Goal: Task Accomplishment & Management: Use online tool/utility

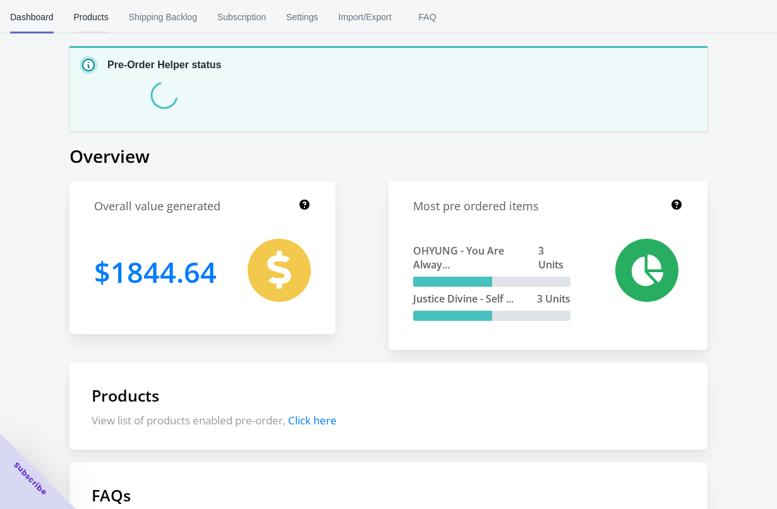
click at [94, 26] on span "Products" at bounding box center [91, 17] width 35 height 33
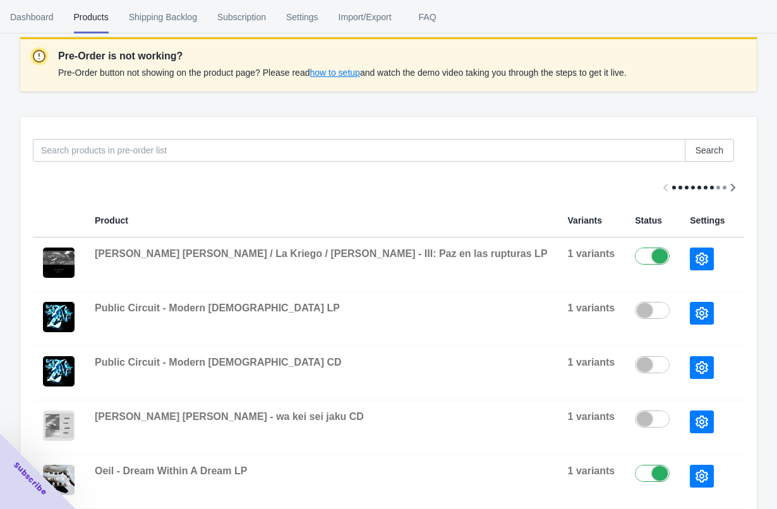
scroll to position [153, 0]
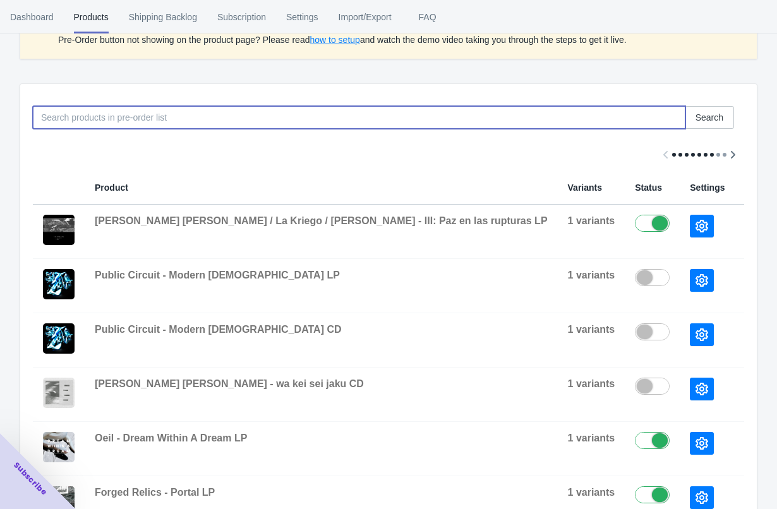
click at [469, 113] on input at bounding box center [359, 117] width 653 height 23
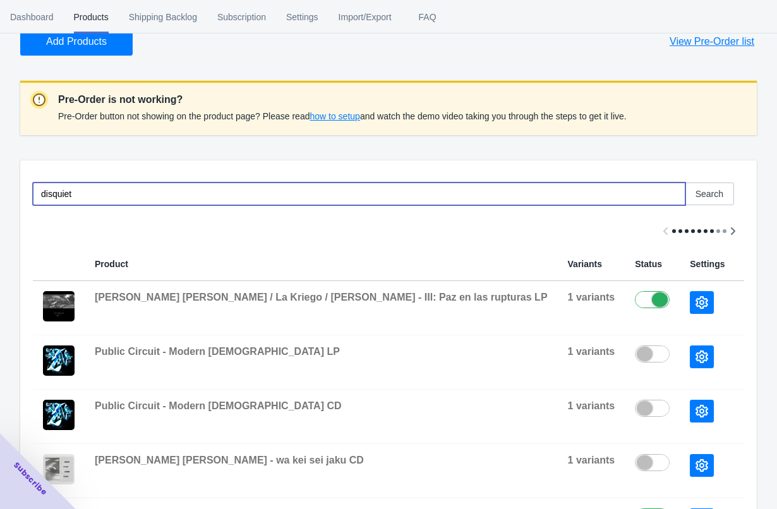
scroll to position [0, 0]
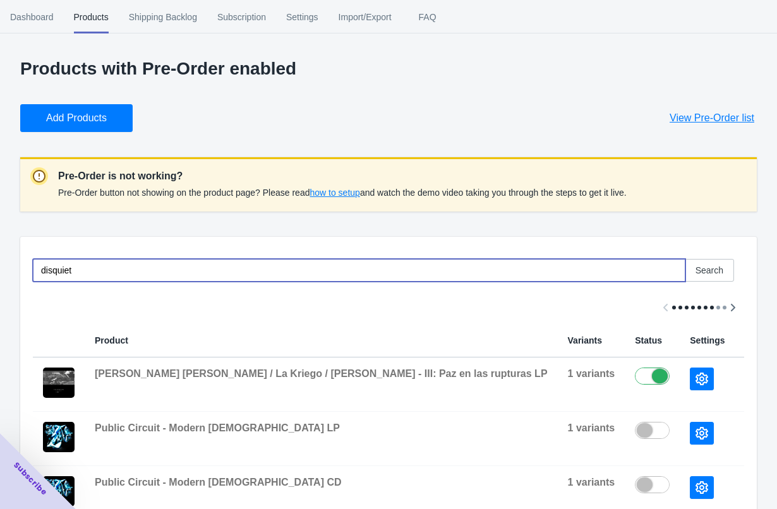
type input "disquiet"
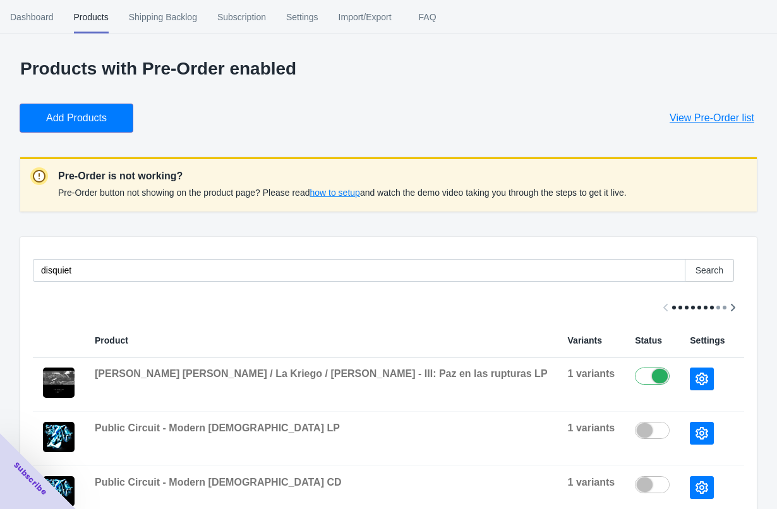
click at [84, 116] on span "Add Products" at bounding box center [76, 118] width 61 height 13
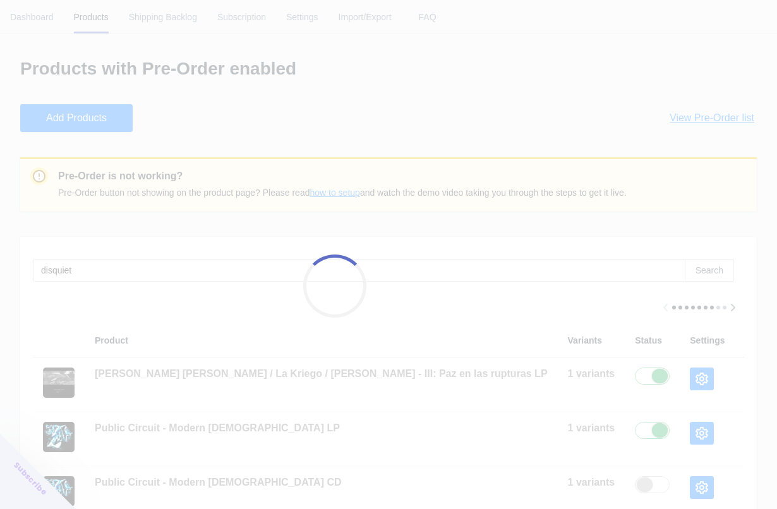
checkbox input "true"
checkbox input "false"
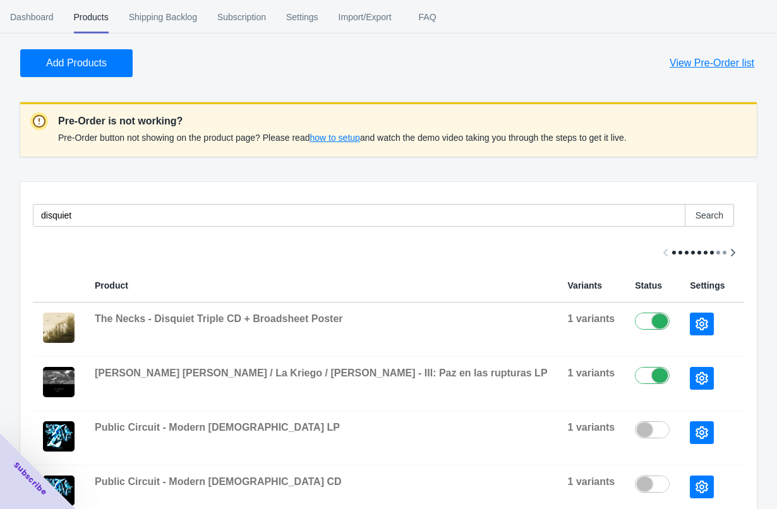
scroll to position [121, 0]
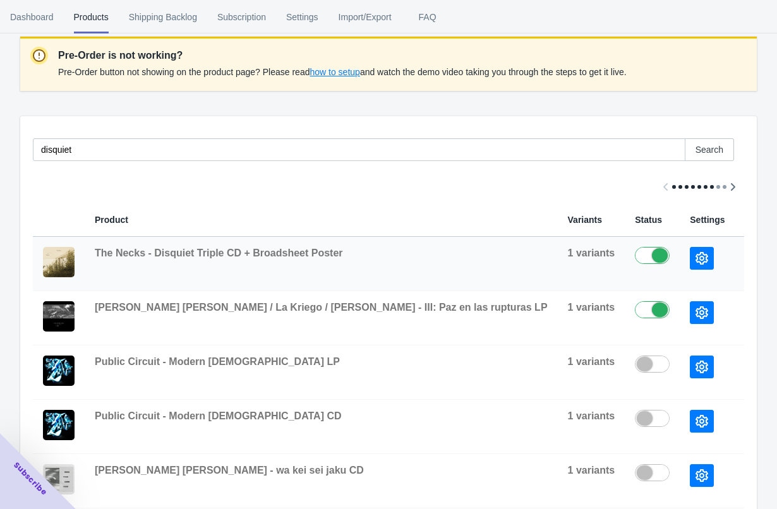
click at [696, 260] on icon "button" at bounding box center [702, 258] width 13 height 13
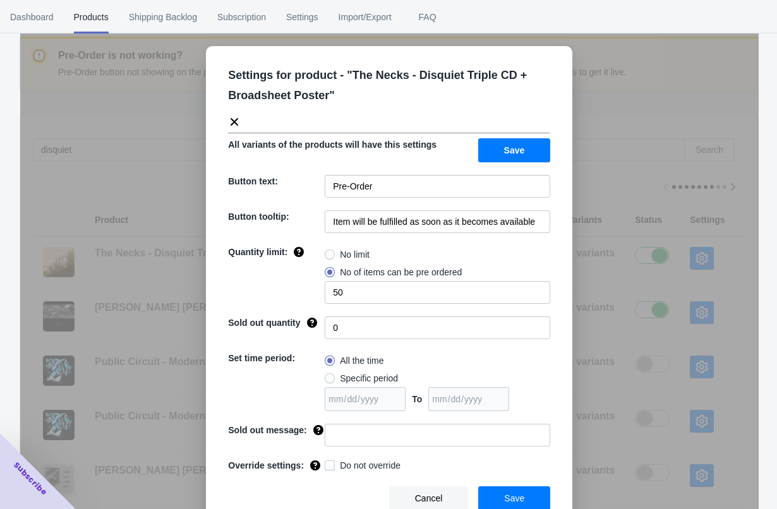
scroll to position [12, 0]
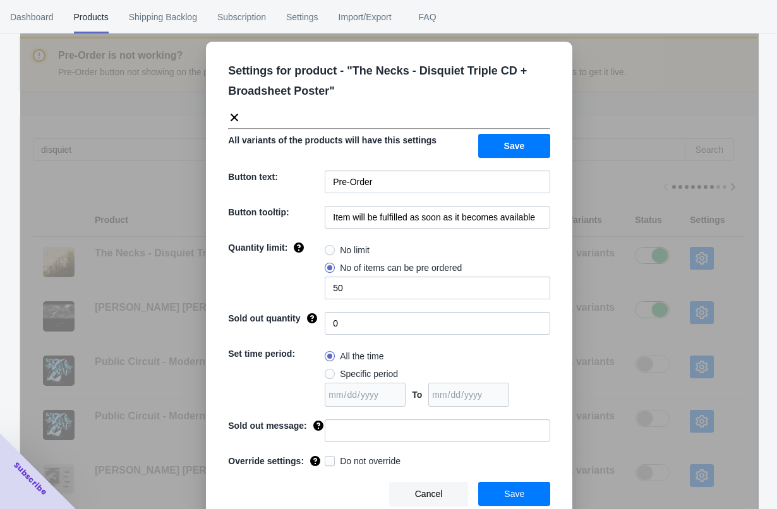
click at [330, 369] on span at bounding box center [330, 374] width 10 height 10
click at [329, 371] on input "Specific period" at bounding box center [328, 371] width 1 height 1
radio input "true"
click at [335, 393] on input "date" at bounding box center [365, 395] width 81 height 24
click at [402, 384] on input "date" at bounding box center [365, 395] width 81 height 24
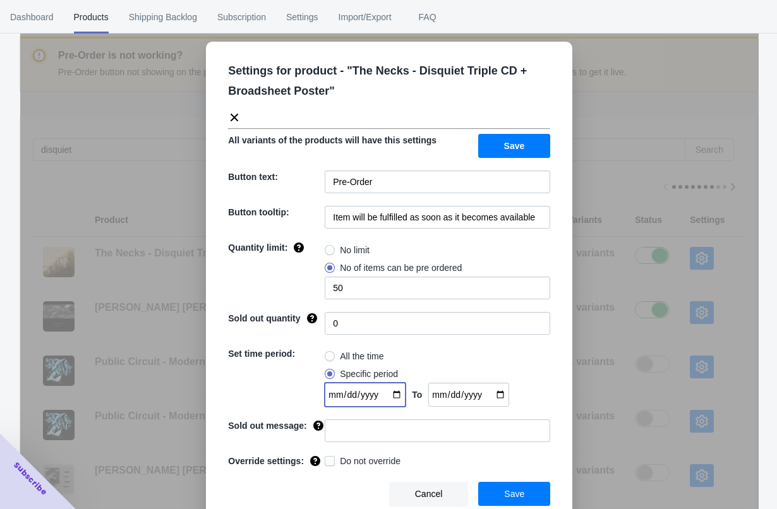
type input "[DATE]"
click at [505, 383] on input "date" at bounding box center [468, 395] width 81 height 24
type input "[DATE]"
click at [492, 347] on div "All the time" at bounding box center [438, 356] width 226 height 18
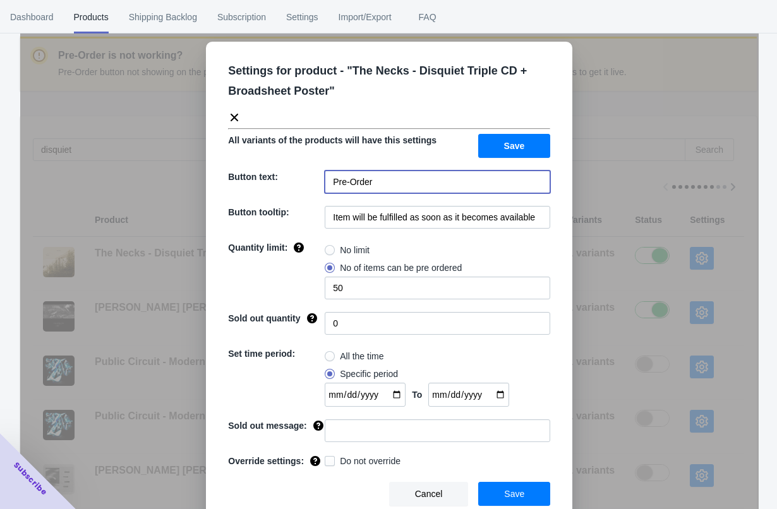
click at [475, 173] on input "Pre-Order" at bounding box center [438, 182] width 226 height 23
type input "Pre-Order (Out [DATE])"
click at [452, 213] on input "Item will be fulfilled as soon as it becomes available" at bounding box center [438, 217] width 226 height 23
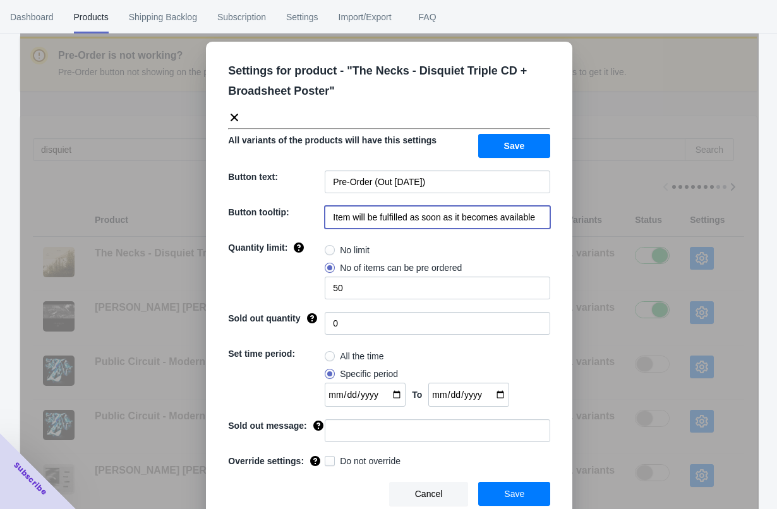
click at [452, 213] on input "Item will be fulfilled as soon as it becomes available" at bounding box center [438, 217] width 226 height 23
click at [373, 218] on input "Item will be fulfilled as soon as it becomes available" at bounding box center [438, 217] width 226 height 23
drag, startPoint x: 351, startPoint y: 210, endPoint x: 554, endPoint y: 210, distance: 202.8
click at [554, 210] on div "Settings for product - " The Necks - Disquiet Triple CD + Broadsheet Poster " A…" at bounding box center [389, 283] width 366 height 483
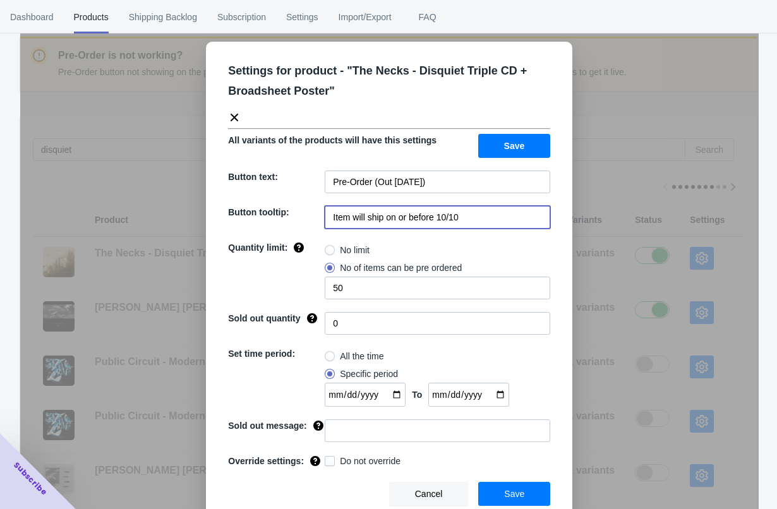
type input "Item will ship on or before 10/10"
click at [331, 245] on span at bounding box center [330, 250] width 10 height 10
click at [329, 247] on input "No limit" at bounding box center [328, 247] width 1 height 1
radio input "true"
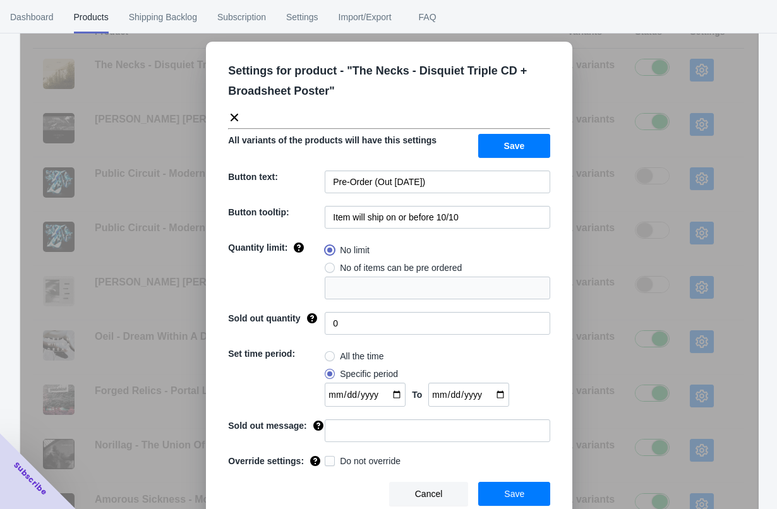
scroll to position [322, 0]
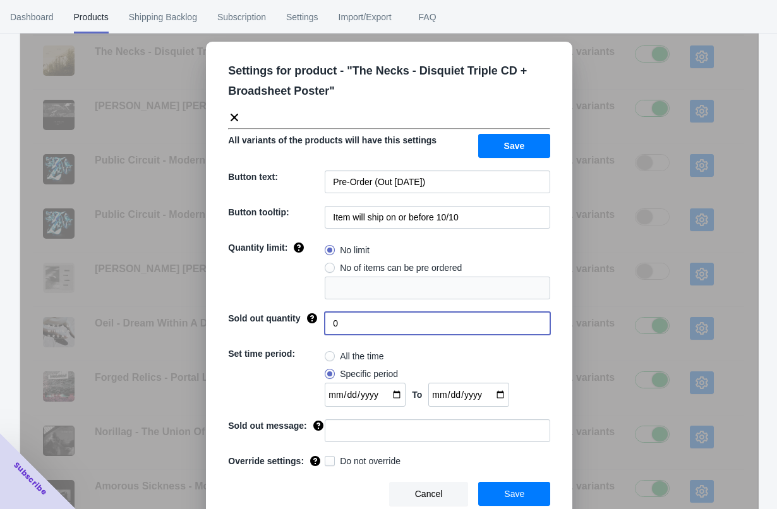
drag, startPoint x: 348, startPoint y: 313, endPoint x: 308, endPoint y: 313, distance: 39.8
click at [308, 313] on div "Sold out quantity 0" at bounding box center [389, 323] width 322 height 23
type input "3"
click at [309, 352] on div "Set time period:" at bounding box center [276, 376] width 97 height 59
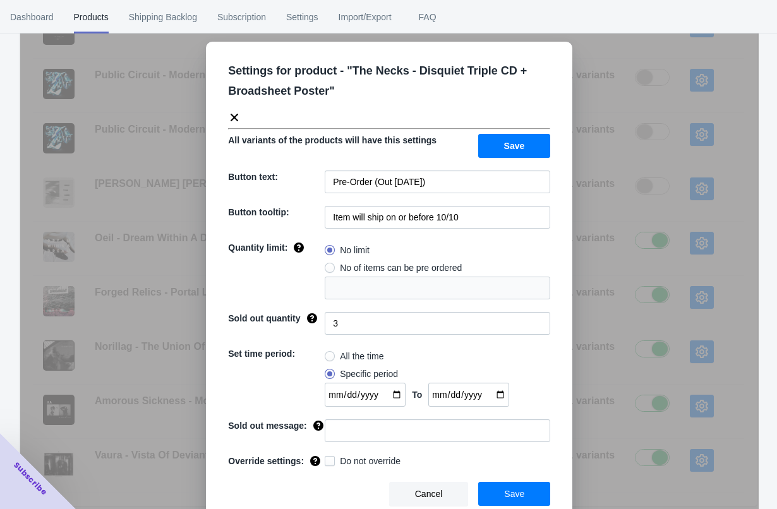
scroll to position [437, 0]
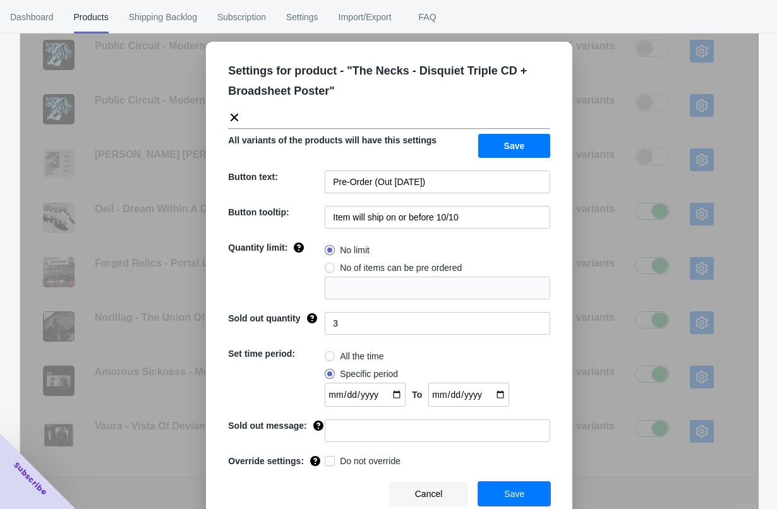
click at [524, 491] on span "Save" at bounding box center [514, 494] width 20 height 10
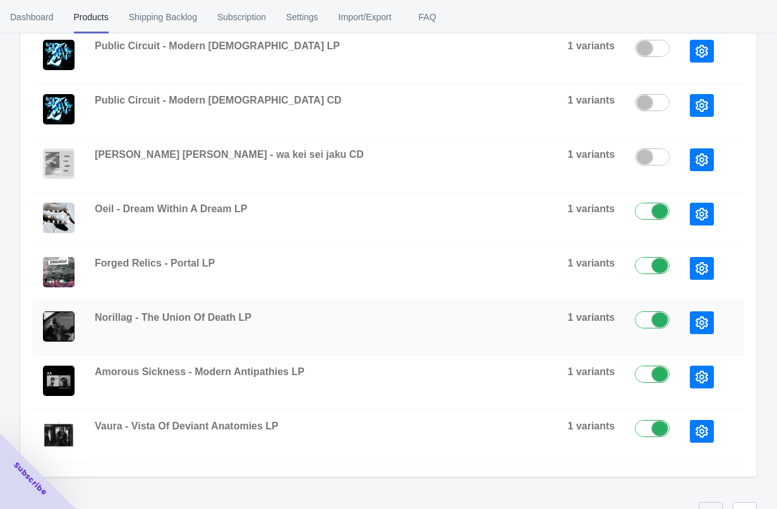
scroll to position [283, 0]
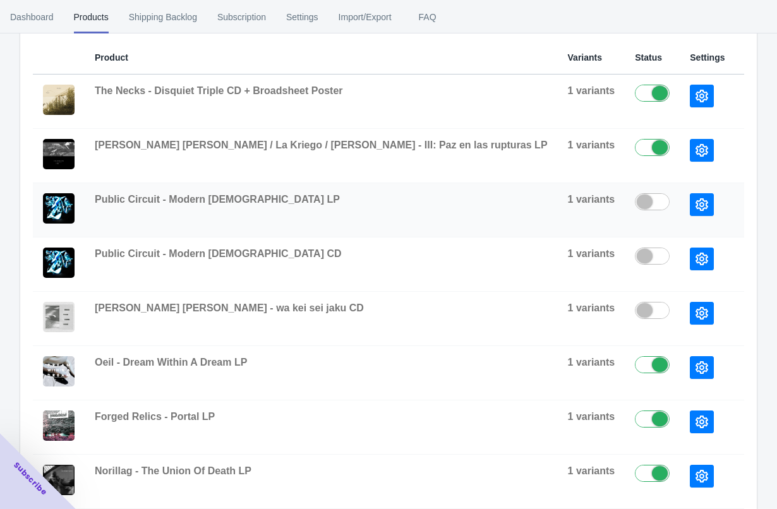
click at [696, 207] on icon "button" at bounding box center [702, 204] width 13 height 13
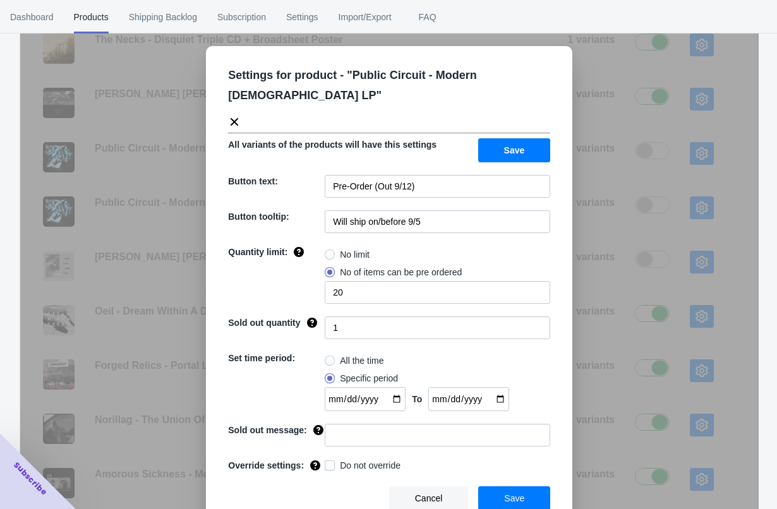
scroll to position [435, 0]
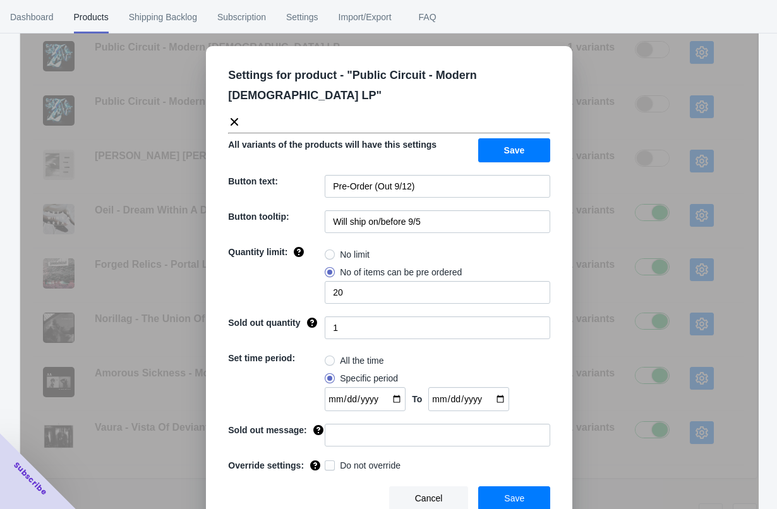
click at [447, 486] on button "Cancel" at bounding box center [429, 498] width 80 height 24
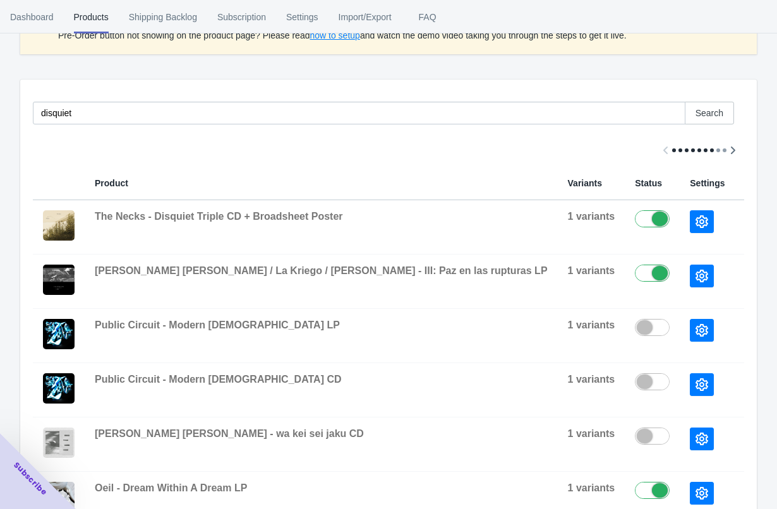
scroll to position [145, 0]
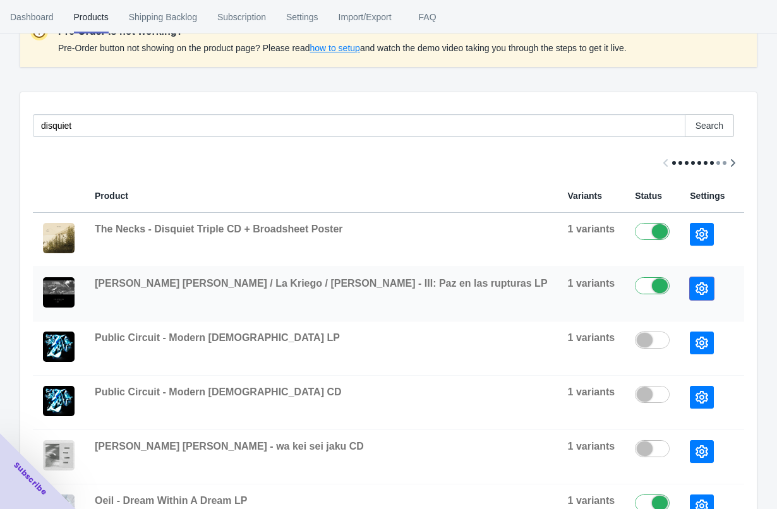
click at [690, 281] on button "button" at bounding box center [702, 288] width 24 height 23
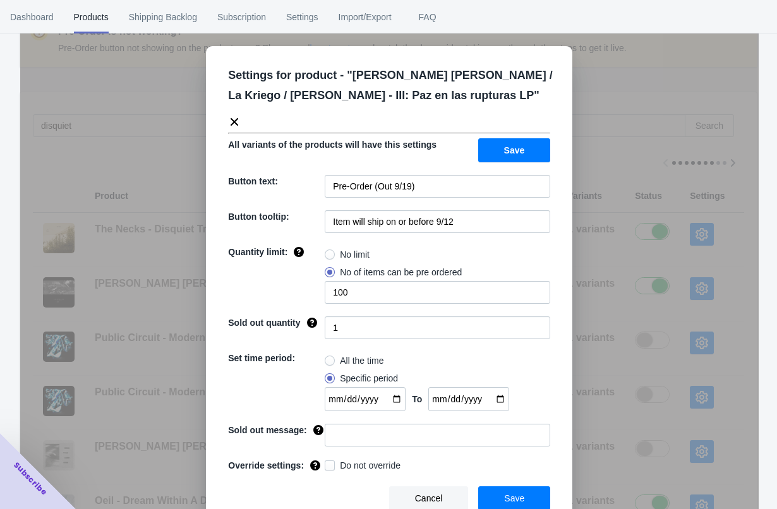
click at [620, 171] on div "Settings for product - " [PERSON_NAME] [PERSON_NAME] / La Kriego / [PERSON_NAME…" at bounding box center [389, 286] width 739 height 509
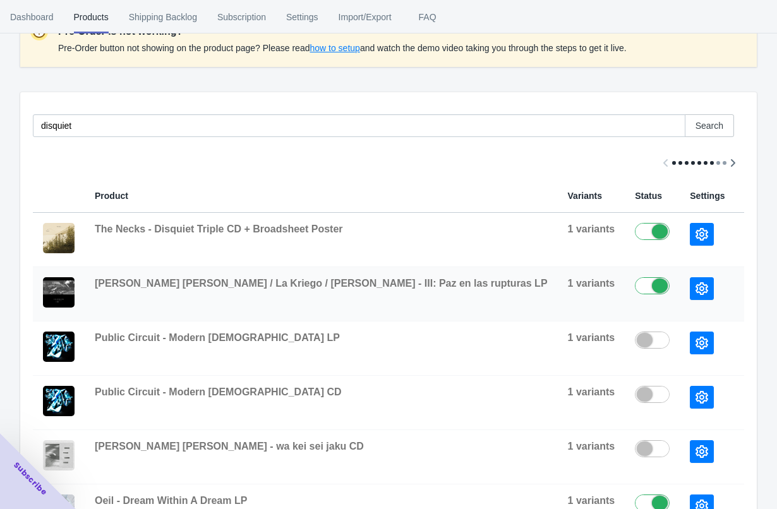
click at [690, 284] on button "button" at bounding box center [702, 288] width 24 height 23
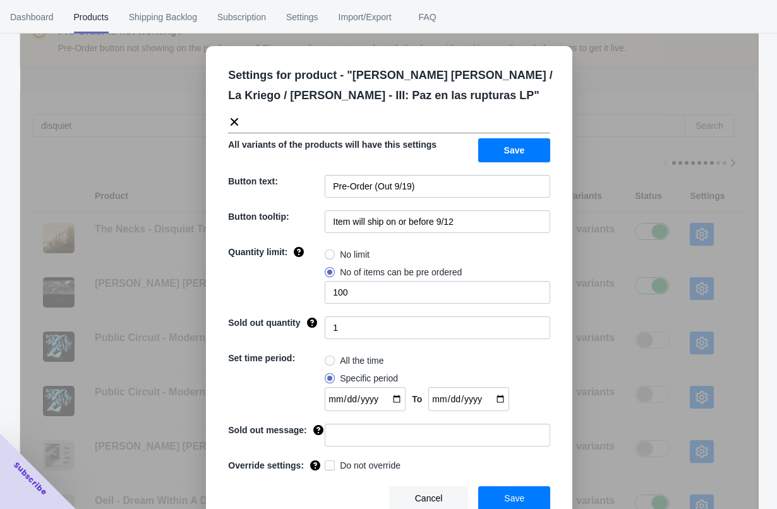
click at [619, 261] on div "Settings for product - " [PERSON_NAME] [PERSON_NAME] / La Kriego / [PERSON_NAME…" at bounding box center [389, 286] width 739 height 509
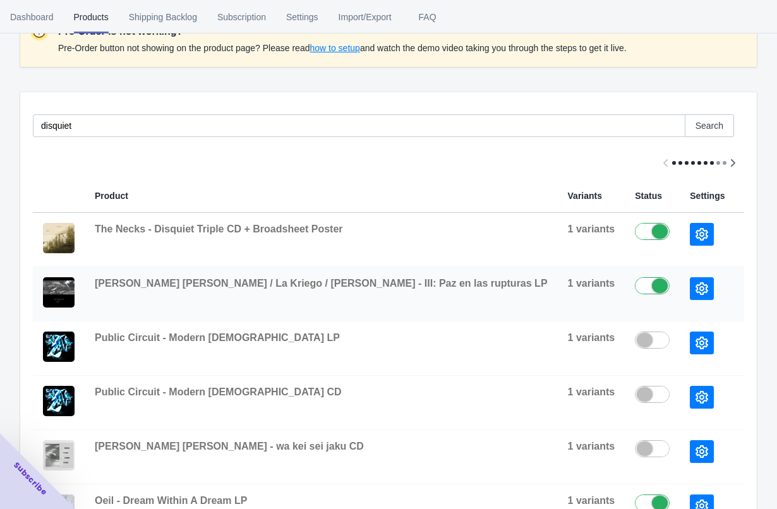
click at [635, 287] on label at bounding box center [655, 284] width 41 height 15
checkbox input "false"
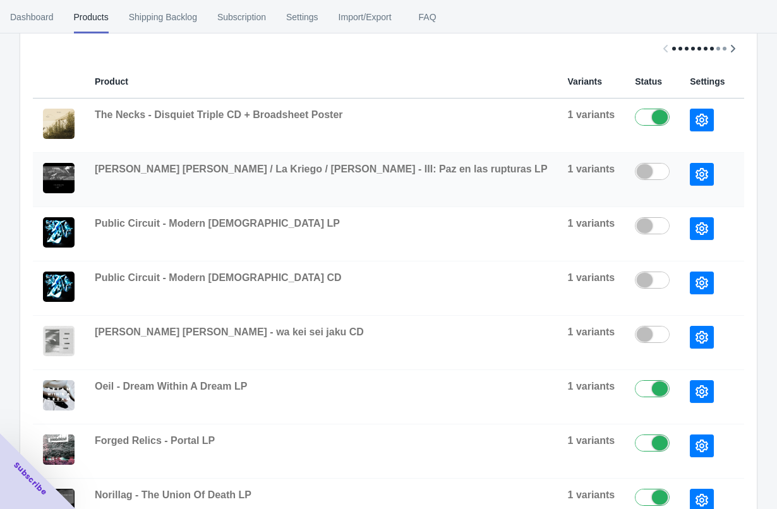
scroll to position [305, 0]
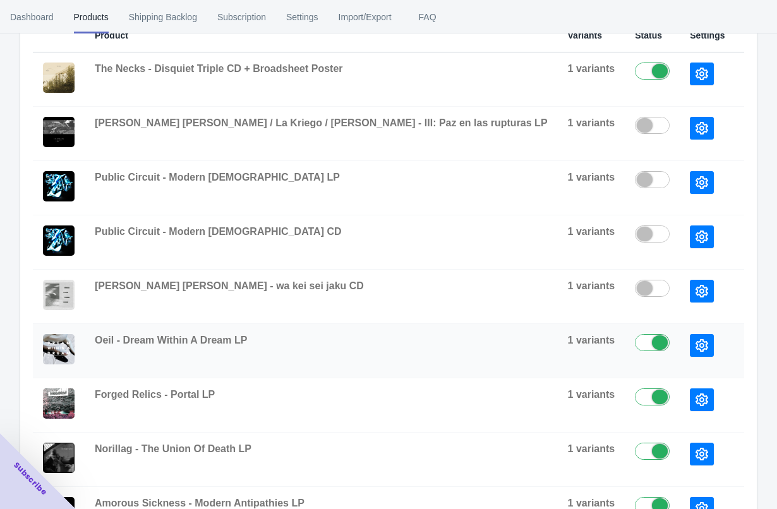
click at [696, 348] on icon "button" at bounding box center [702, 345] width 13 height 13
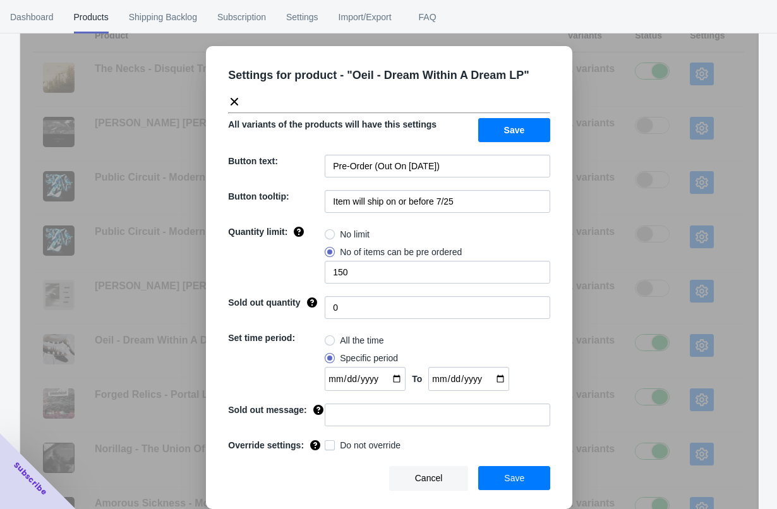
click at [576, 207] on div "Settings for product - " Oeil - Dream Within A Dream LP " All variants of the p…" at bounding box center [389, 286] width 739 height 509
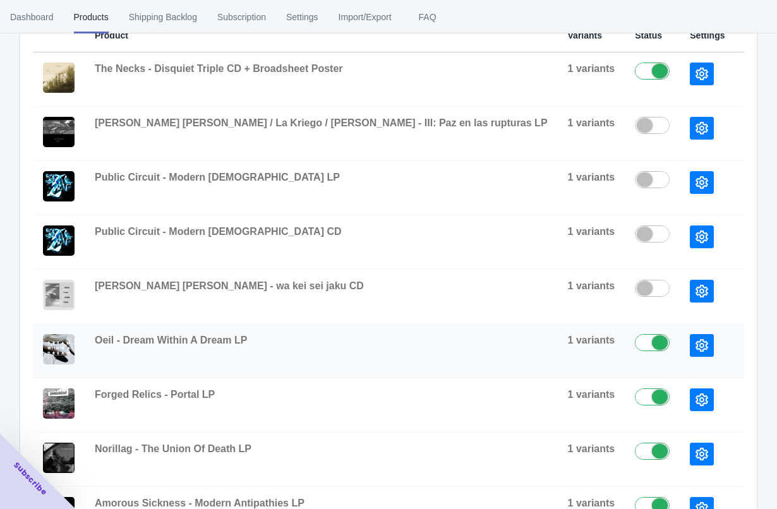
click at [635, 340] on label at bounding box center [655, 341] width 41 height 15
checkbox input "false"
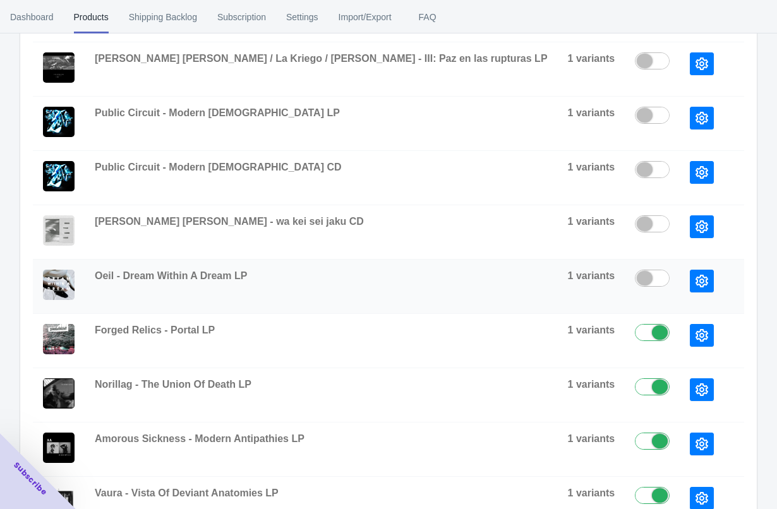
scroll to position [459, 0]
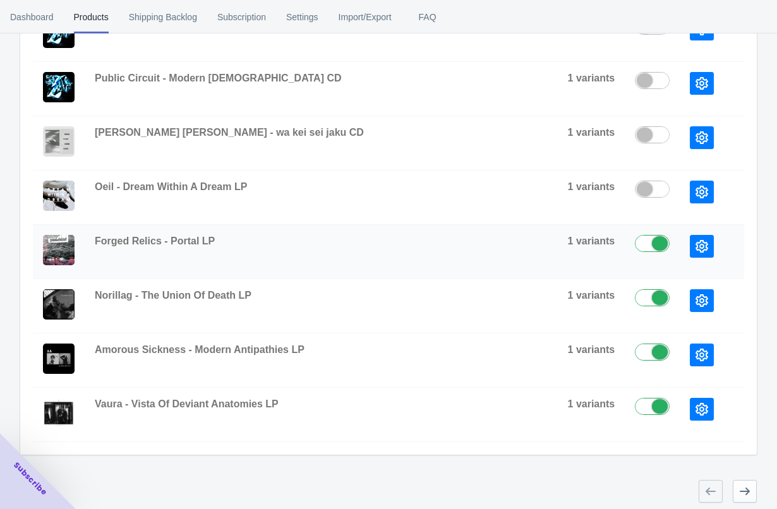
click at [690, 245] on button "button" at bounding box center [702, 246] width 24 height 23
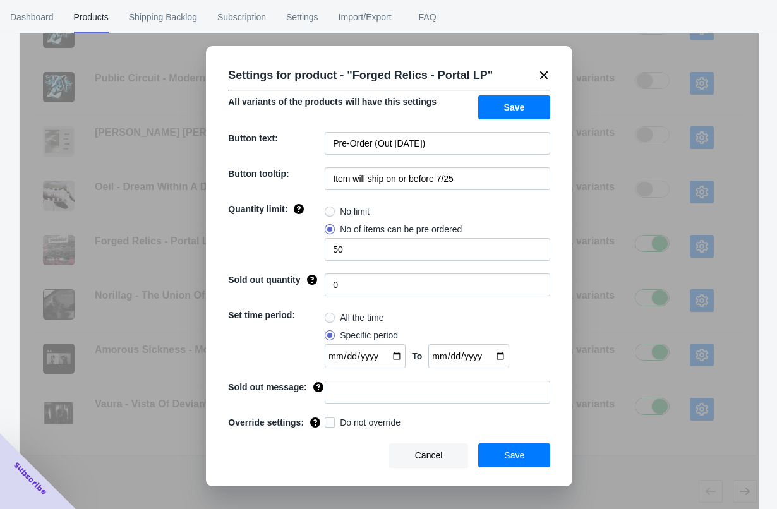
click at [593, 253] on div "Settings for product - " Forged Relics - Portal LP " All variants of the produc…" at bounding box center [389, 286] width 739 height 509
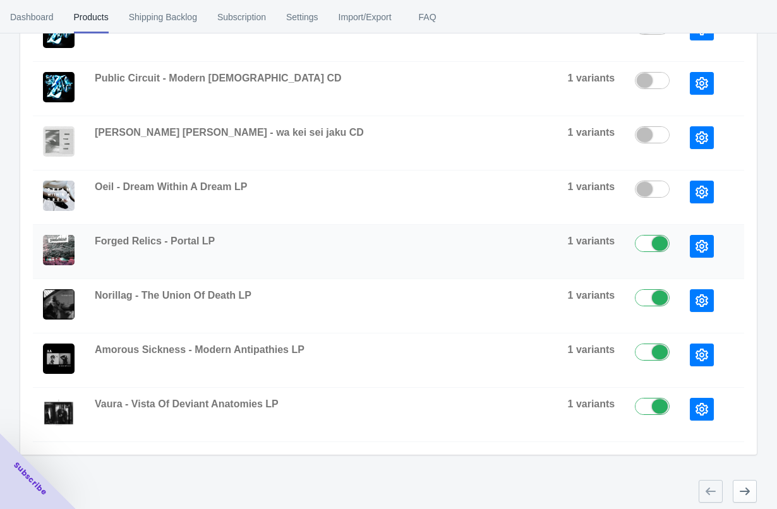
click at [635, 244] on label at bounding box center [655, 242] width 41 height 15
checkbox input "false"
click at [696, 299] on icon "button" at bounding box center [702, 300] width 13 height 13
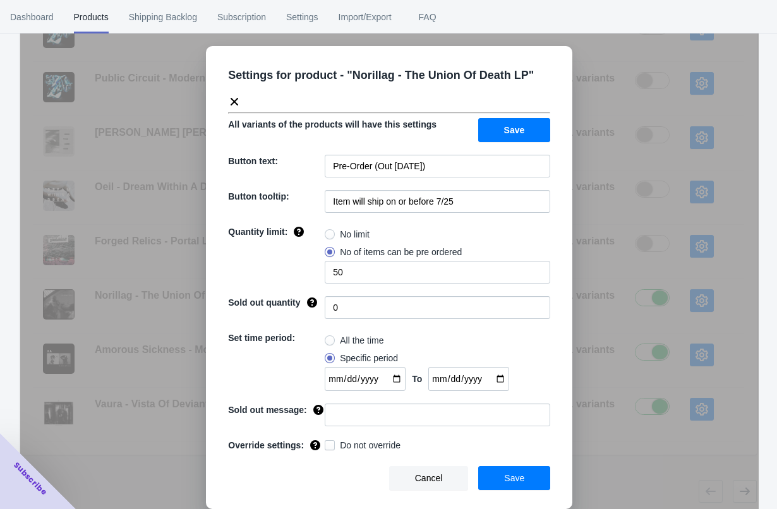
click at [603, 298] on div "Settings for product - " Norillag - The Union Of Death LP " All variants of the…" at bounding box center [389, 286] width 739 height 509
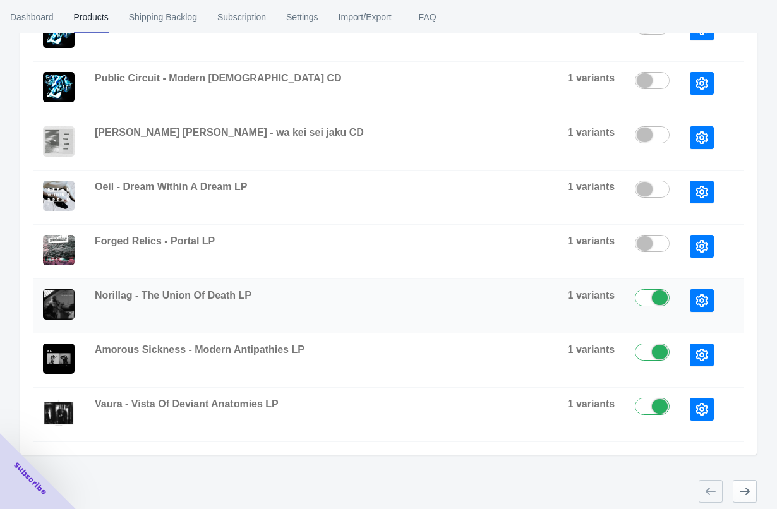
click at [635, 303] on label at bounding box center [655, 296] width 41 height 15
checkbox input "false"
click at [696, 361] on icon "button" at bounding box center [702, 355] width 13 height 13
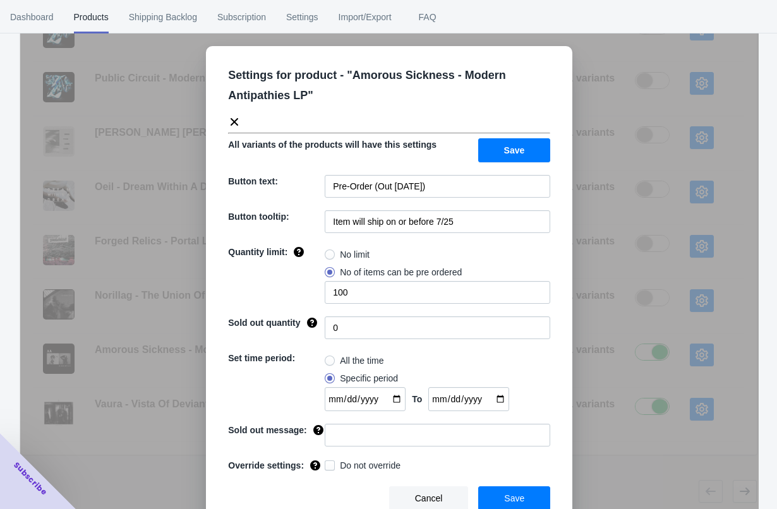
click at [611, 337] on div "Settings for product - " Amorous Sickness - Modern Antipathies LP " All variant…" at bounding box center [389, 286] width 739 height 509
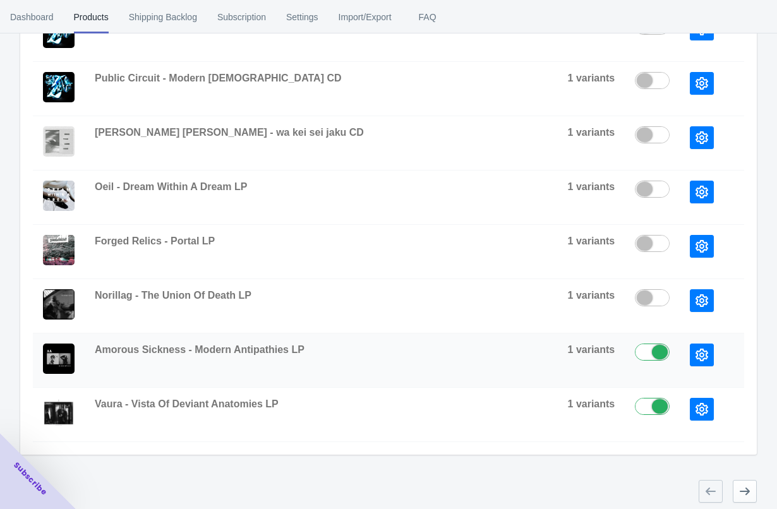
click at [635, 347] on label at bounding box center [655, 351] width 41 height 15
checkbox input "false"
click at [690, 402] on button "button" at bounding box center [702, 409] width 24 height 23
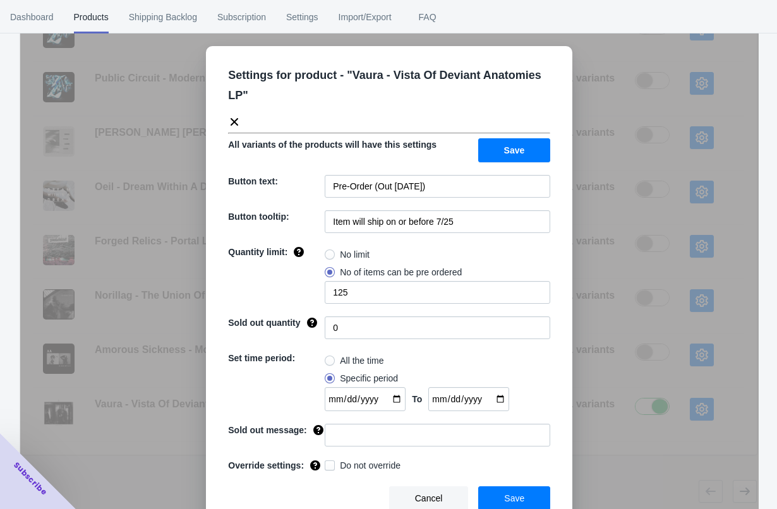
click at [625, 336] on div "Settings for product - " Vaura - Vista Of Deviant Anatomies LP " All variants o…" at bounding box center [389, 286] width 739 height 509
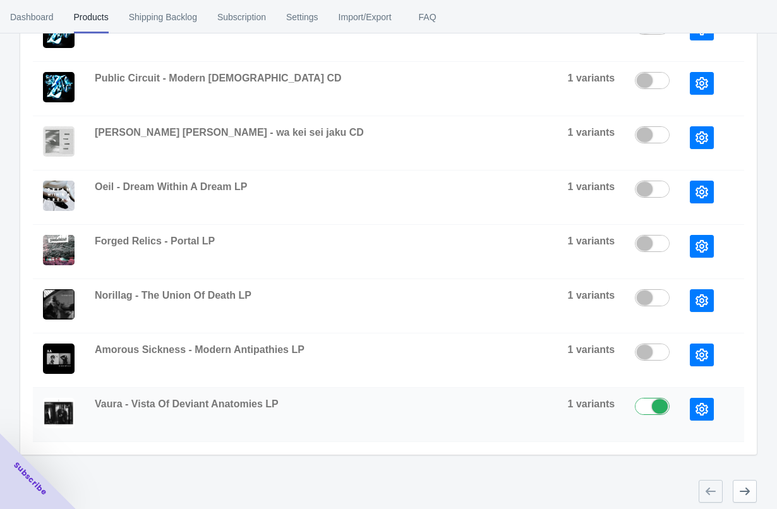
click at [635, 403] on label at bounding box center [655, 405] width 41 height 15
checkbox input "false"
click at [744, 491] on icon "button" at bounding box center [745, 492] width 10 height 8
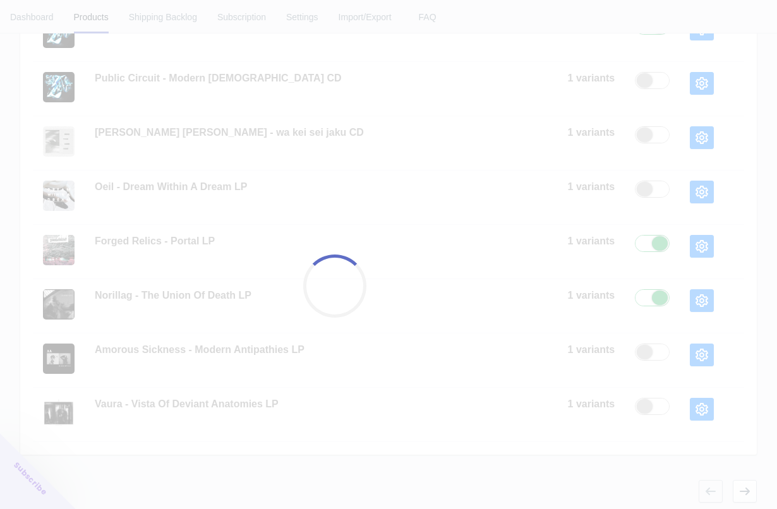
checkbox input "true"
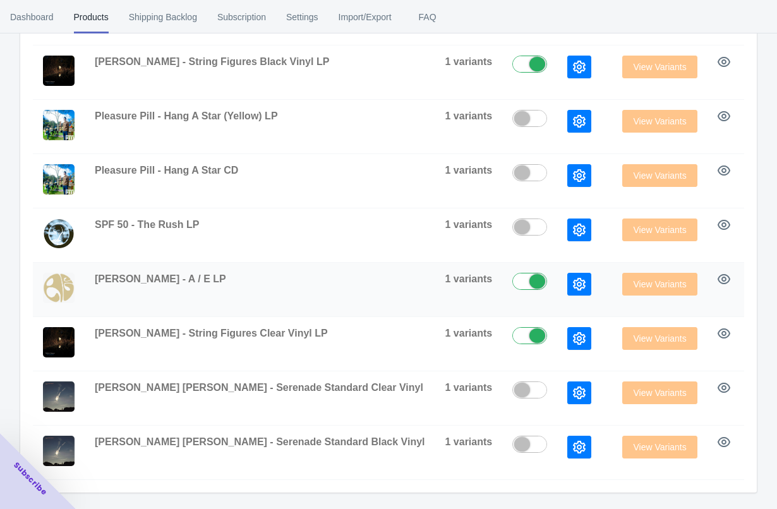
scroll to position [462, 0]
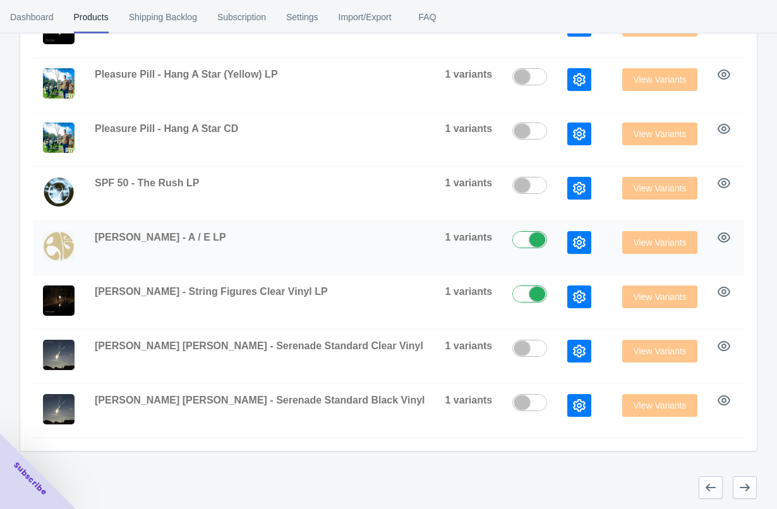
click at [573, 242] on icon "button" at bounding box center [579, 242] width 13 height 13
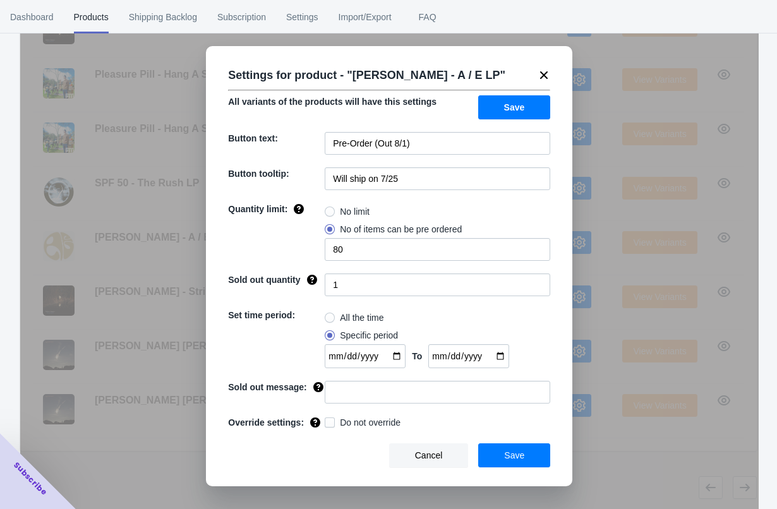
click at [598, 259] on div "Settings for product - " [PERSON_NAME] - A / E LP " All variants of the product…" at bounding box center [389, 286] width 739 height 509
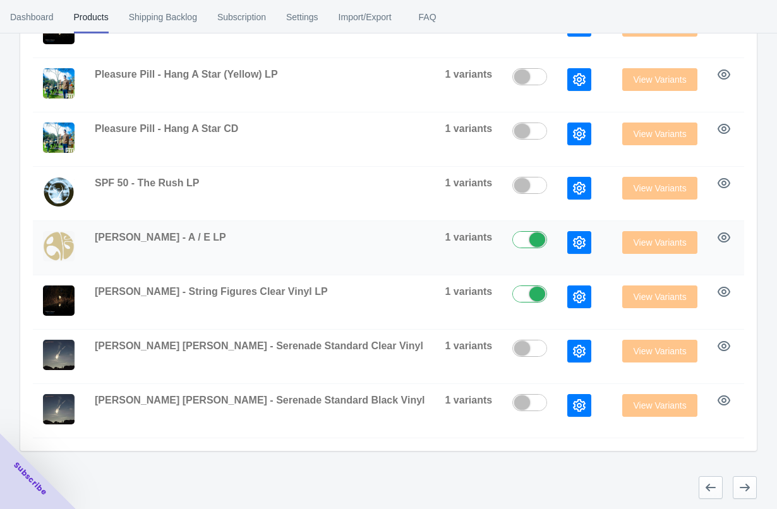
click at [512, 246] on label at bounding box center [532, 238] width 41 height 15
checkbox input "false"
click at [567, 303] on button "button" at bounding box center [579, 297] width 24 height 23
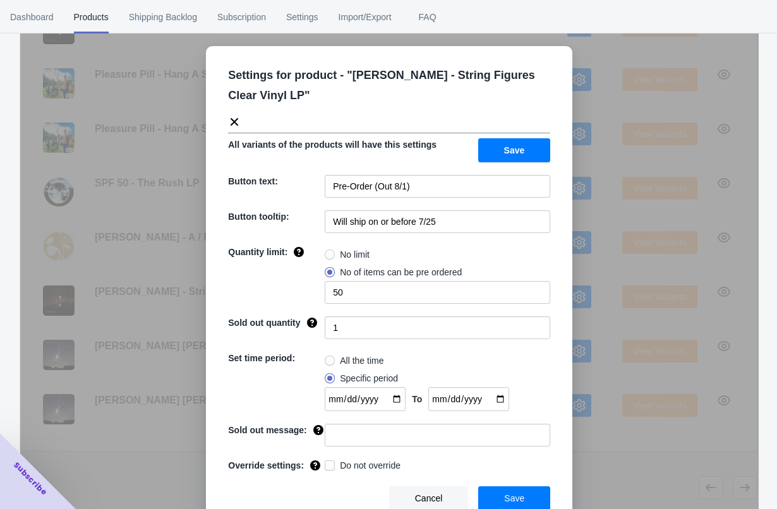
click at [602, 288] on div "Settings for product - " [PERSON_NAME] - String Figures Clear Vinyl LP " All va…" at bounding box center [389, 286] width 739 height 509
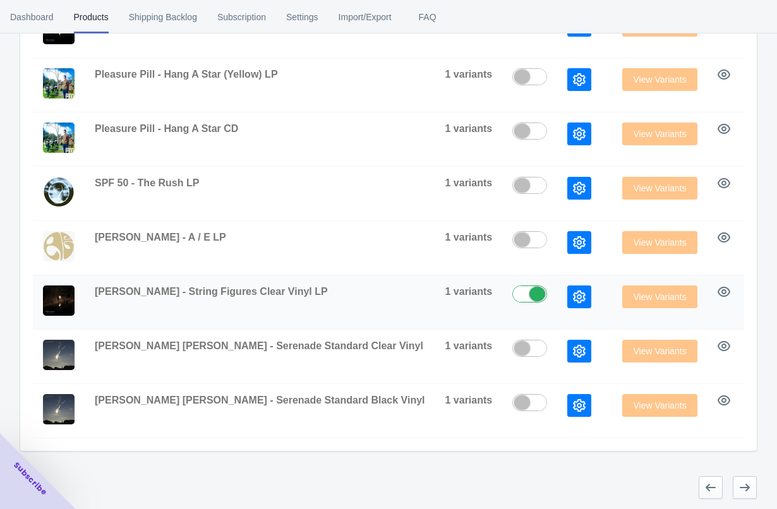
click at [512, 294] on label at bounding box center [532, 293] width 41 height 15
checkbox input "false"
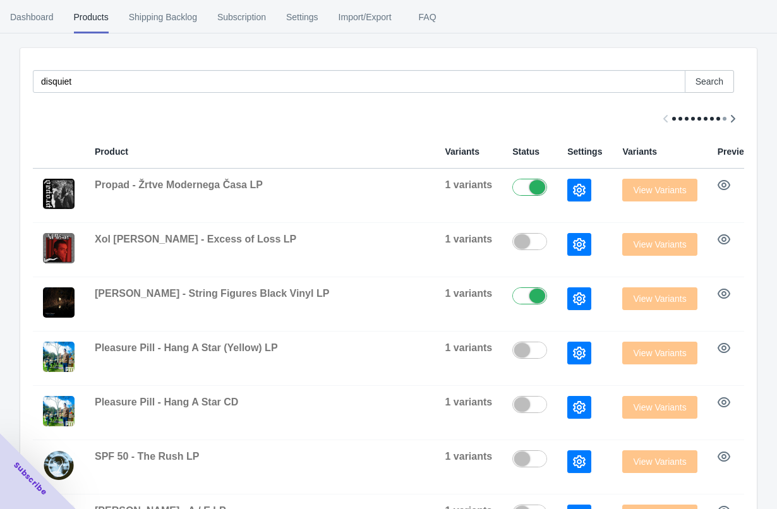
scroll to position [199, 0]
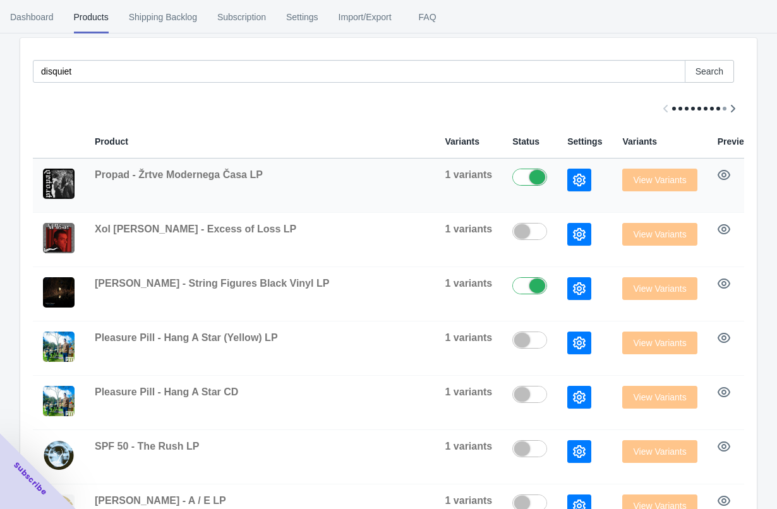
click at [512, 184] on div at bounding box center [529, 177] width 35 height 17
checkbox input "false"
click at [567, 190] on button "button" at bounding box center [579, 180] width 24 height 23
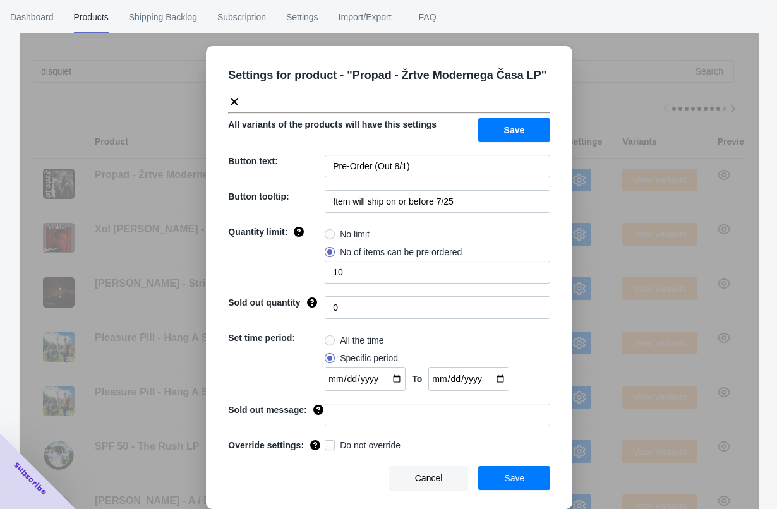
click at [597, 195] on div "Settings for product - " Propad - Žrtve Modernega Časa LP " All variants of the…" at bounding box center [389, 286] width 739 height 509
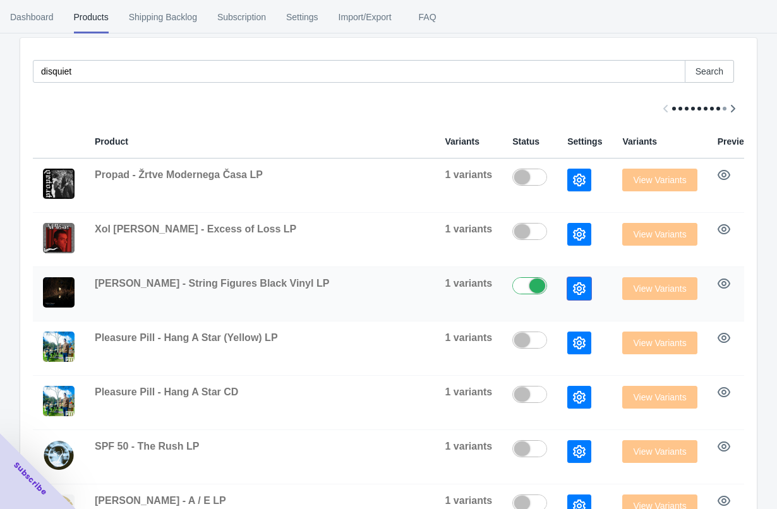
click at [573, 291] on icon "button" at bounding box center [579, 288] width 13 height 13
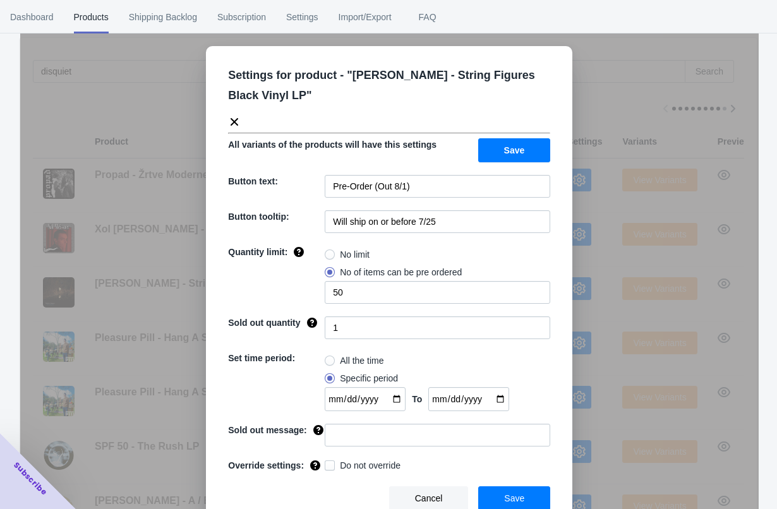
click at [595, 233] on div "Settings for product - " [PERSON_NAME] - String Figures Black Vinyl LP " All va…" at bounding box center [389, 286] width 739 height 509
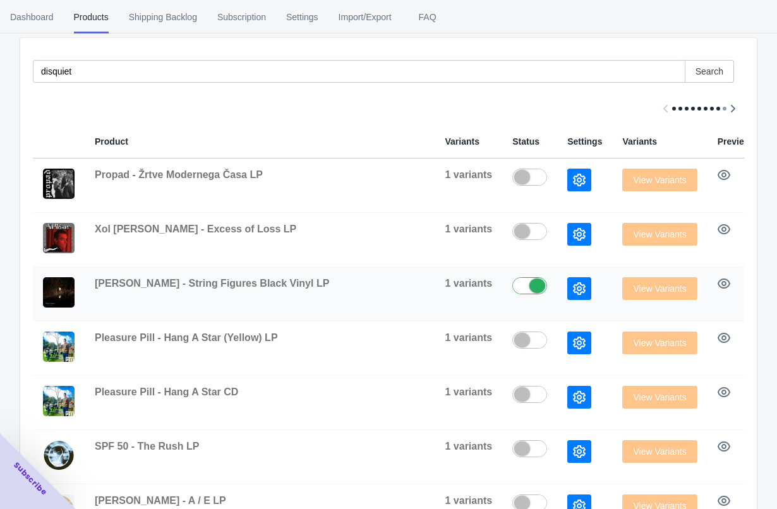
click at [512, 289] on label at bounding box center [532, 284] width 41 height 15
checkbox input "false"
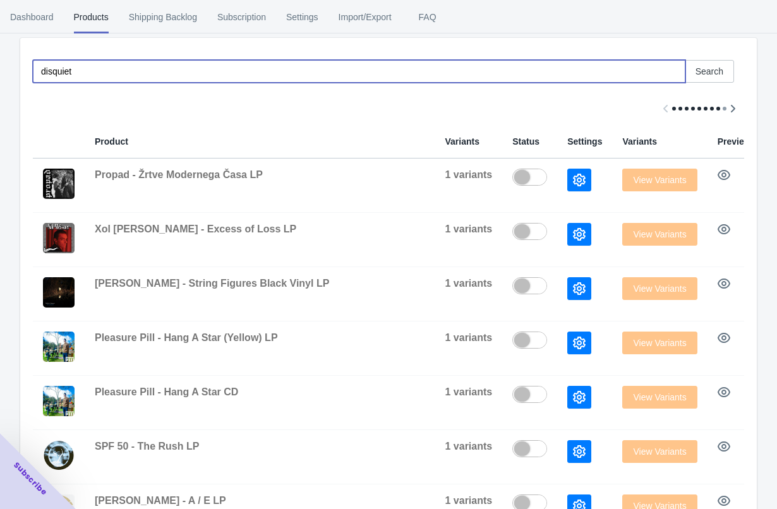
click at [237, 73] on input "disquiet" at bounding box center [359, 71] width 653 height 23
click at [242, 65] on input "disquietmae" at bounding box center [359, 71] width 653 height 23
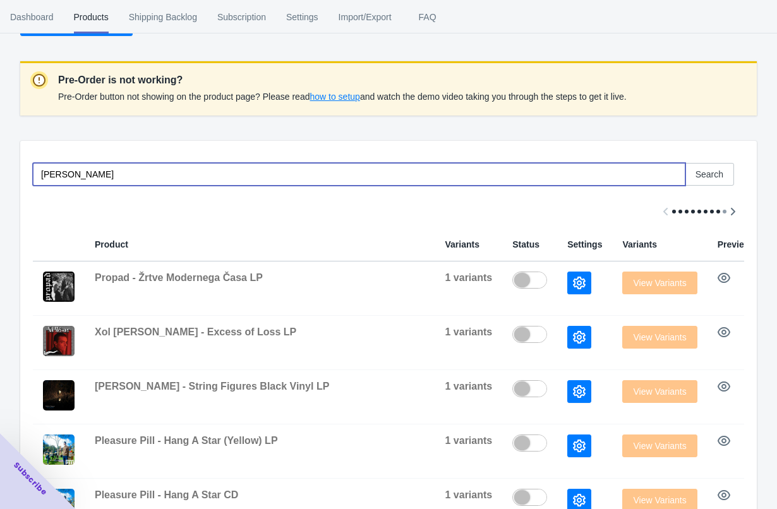
scroll to position [47, 0]
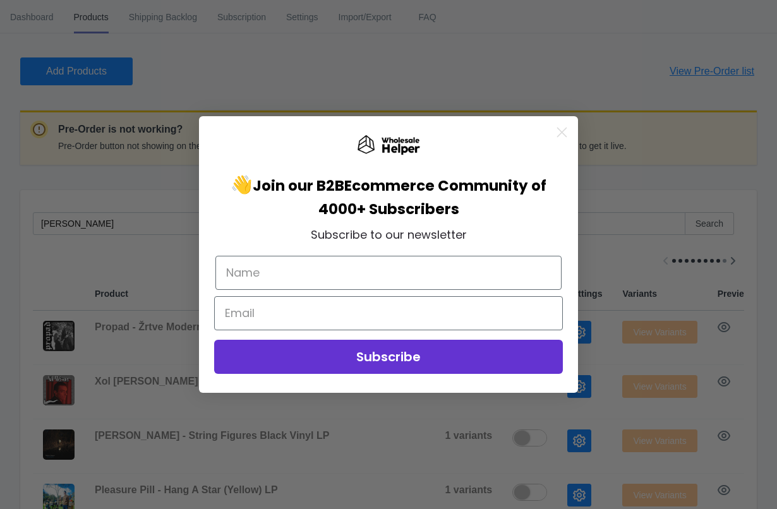
click at [564, 128] on circle "Close dialog" at bounding box center [562, 132] width 21 height 21
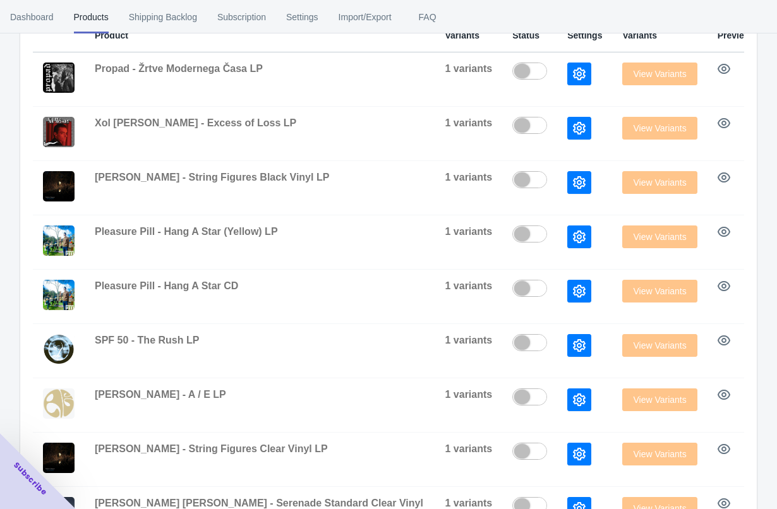
scroll to position [0, 0]
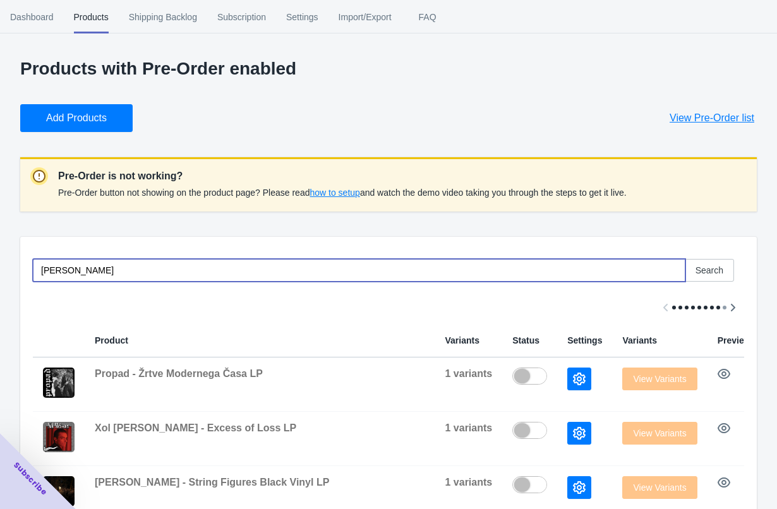
click at [317, 277] on input "[PERSON_NAME]" at bounding box center [359, 270] width 653 height 23
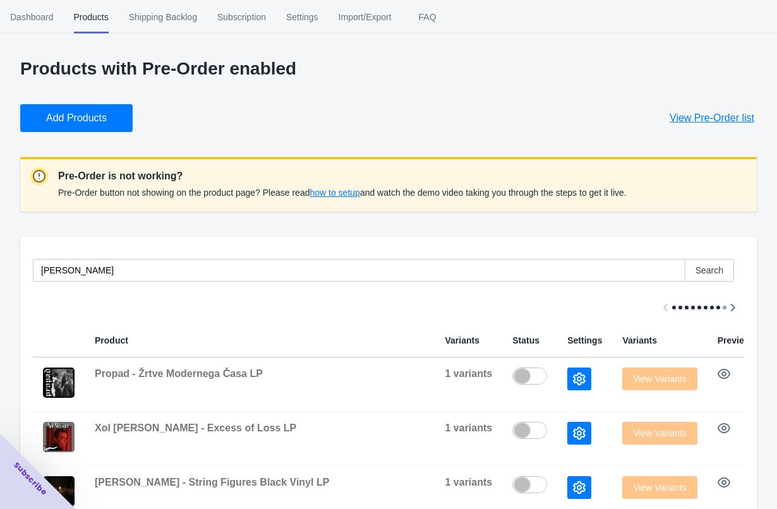
click at [294, 251] on div "[PERSON_NAME] Search" at bounding box center [383, 265] width 721 height 33
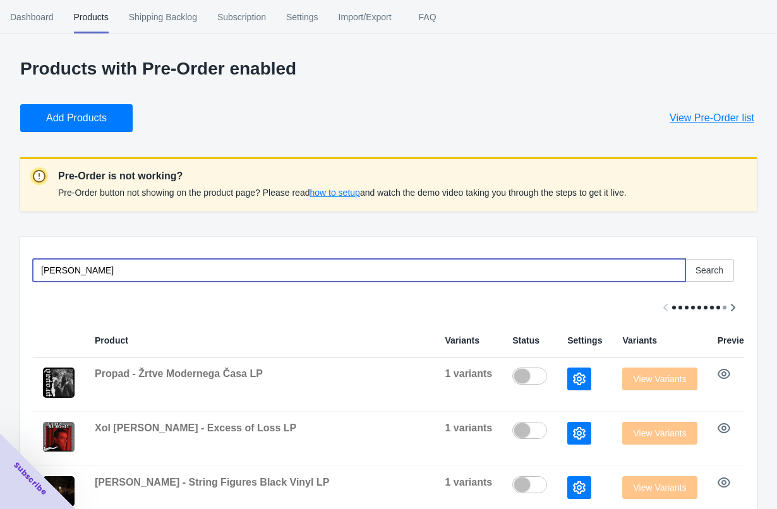
click at [298, 261] on input "[PERSON_NAME]" at bounding box center [359, 270] width 653 height 23
click at [298, 268] on input "[PERSON_NAME]" at bounding box center [359, 270] width 653 height 23
paste input "LP-NS-173"
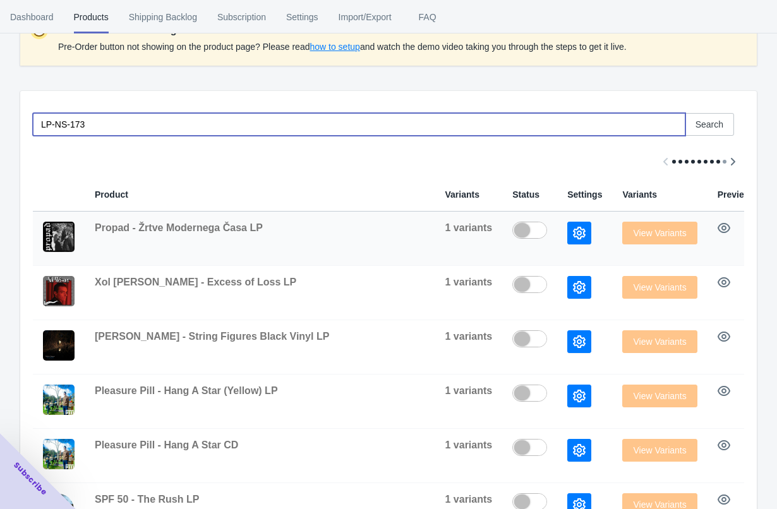
scroll to position [19, 0]
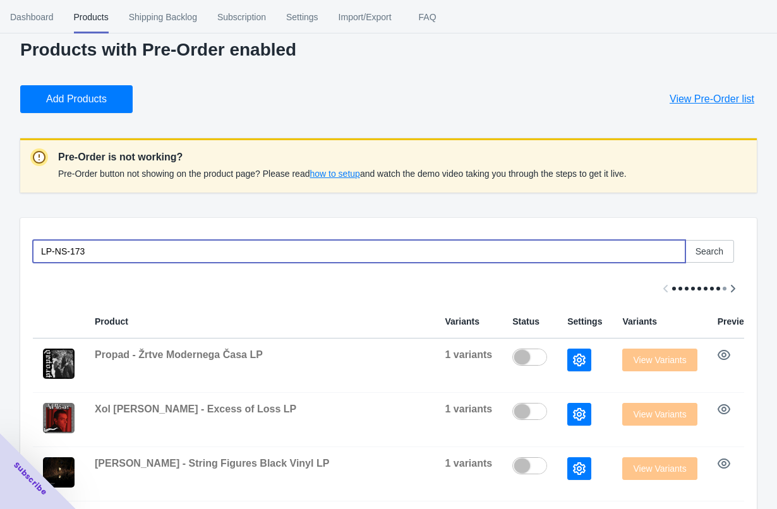
type input "LP-NS-173"
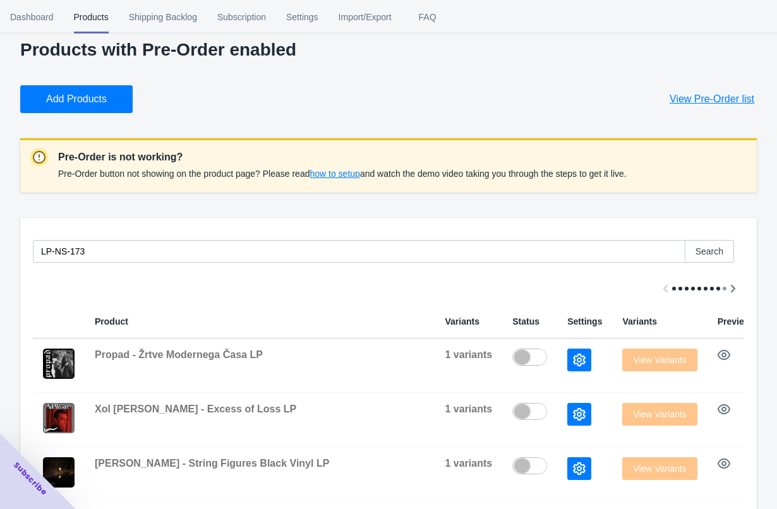
click at [85, 104] on span "Add Products" at bounding box center [76, 99] width 61 height 13
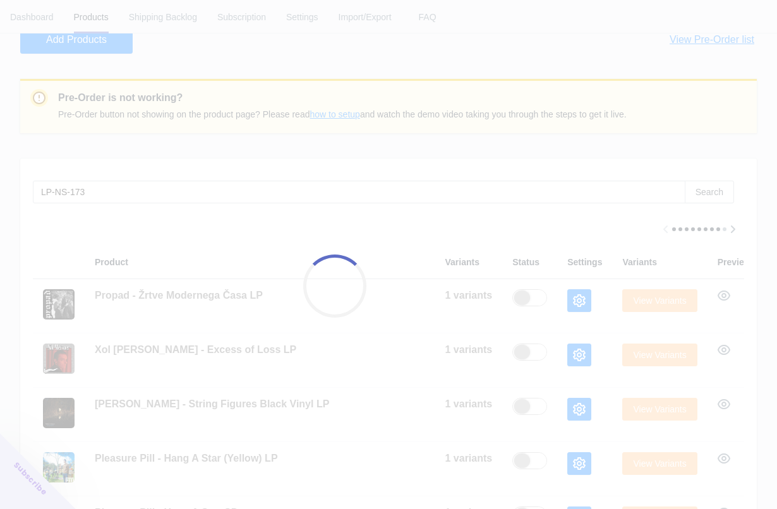
scroll to position [143, 0]
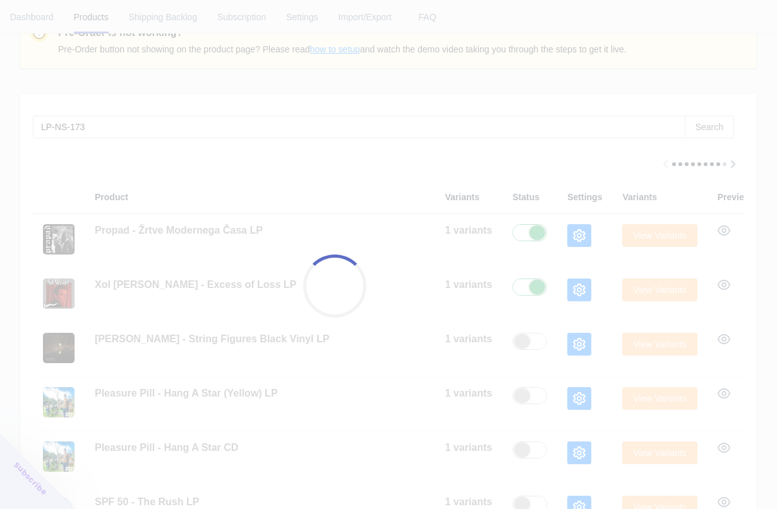
checkbox input "true"
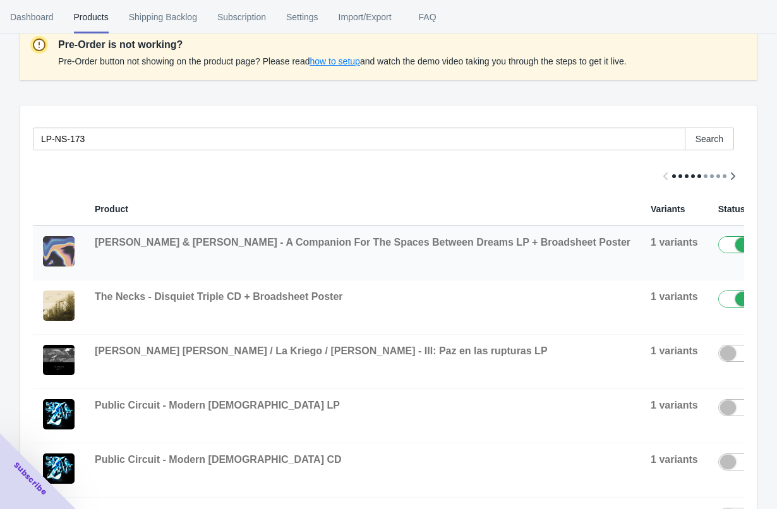
scroll to position [129, 0]
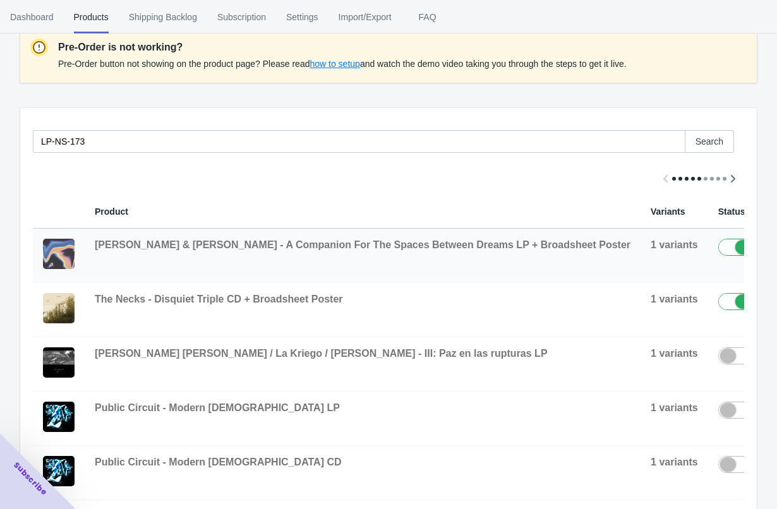
click at [776, 256] on icon "button" at bounding box center [785, 250] width 13 height 13
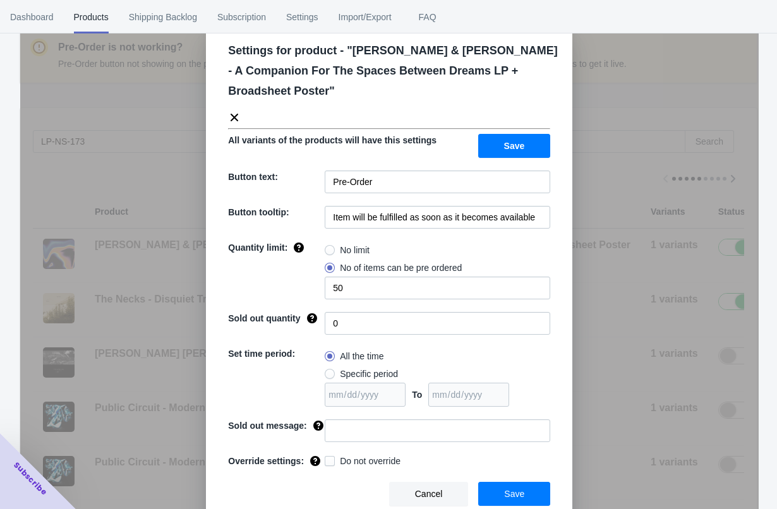
scroll to position [32, 0]
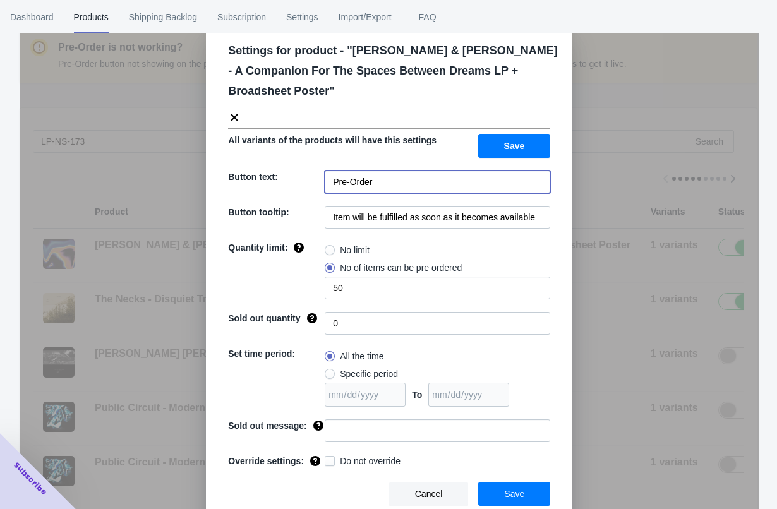
click at [420, 171] on input "Pre-Order" at bounding box center [438, 182] width 226 height 23
type input "Pre-Order (Out 10/31)"
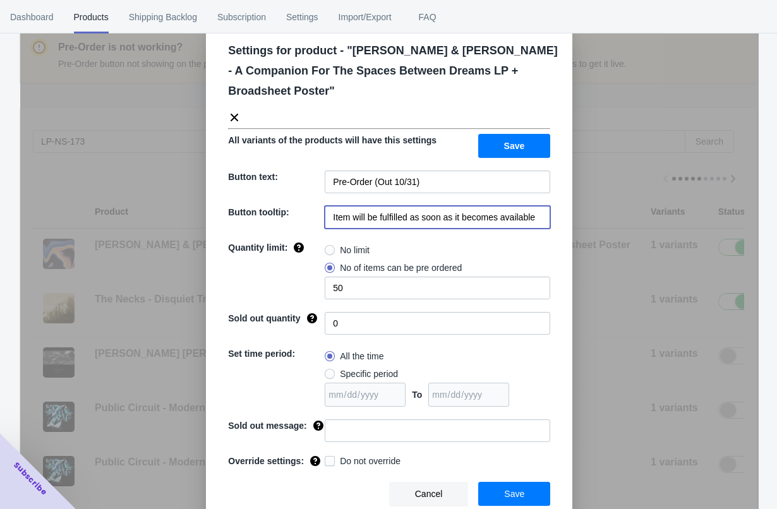
drag, startPoint x: 371, startPoint y: 210, endPoint x: 612, endPoint y: 214, distance: 240.7
click at [610, 215] on div "Settings for product - " [PERSON_NAME] & [PERSON_NAME] - A Companion For The Sp…" at bounding box center [389, 286] width 739 height 509
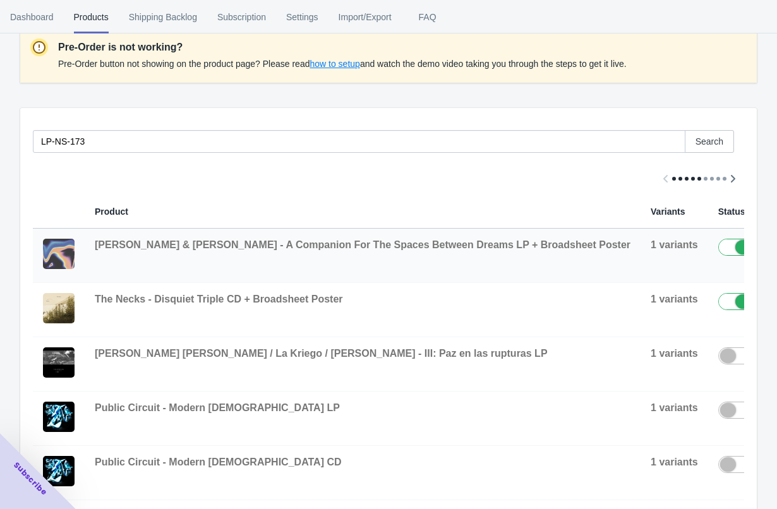
click at [773, 253] on button "button" at bounding box center [785, 250] width 24 height 23
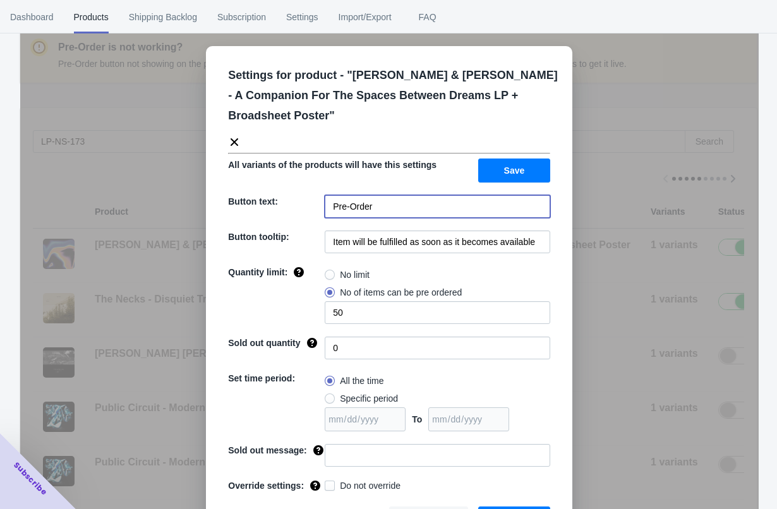
click at [446, 198] on input "Pre-Order" at bounding box center [438, 206] width 226 height 23
click at [437, 212] on input "Pre-Order" at bounding box center [438, 206] width 226 height 23
type input "Pre-Order (Out 10/31)"
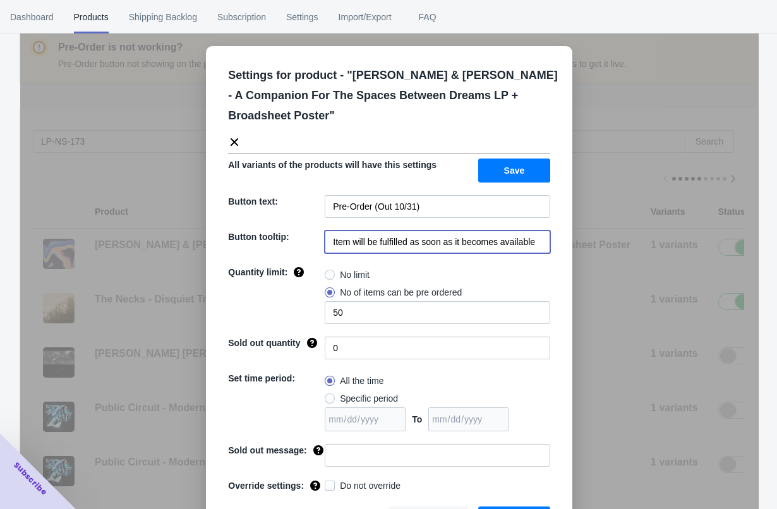
click at [435, 243] on input "Item will be fulfilled as soon as it becomes available" at bounding box center [438, 242] width 226 height 23
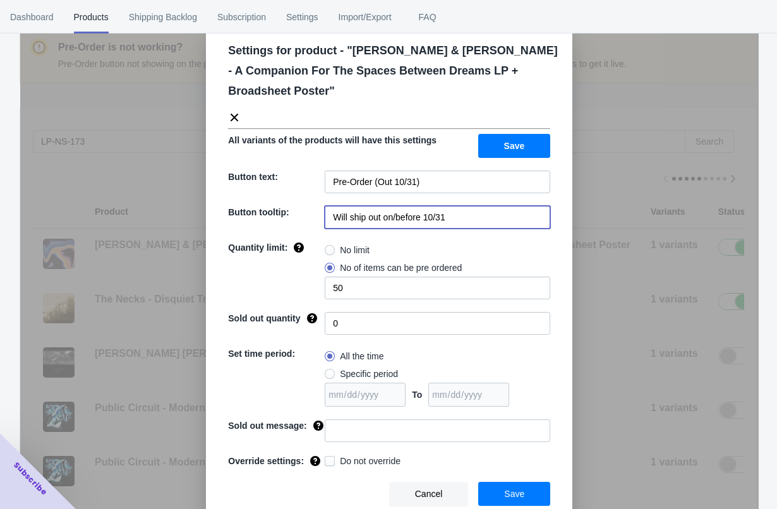
type input "Will ship out on/before 10/31"
click at [328, 369] on span at bounding box center [330, 374] width 10 height 10
click at [328, 371] on input "Specific period" at bounding box center [328, 371] width 1 height 1
radio input "true"
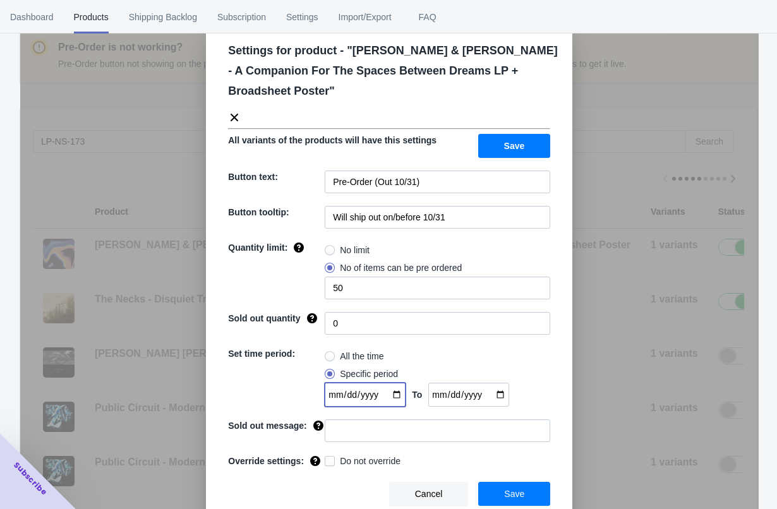
click at [382, 389] on input "date" at bounding box center [365, 395] width 81 height 24
click at [395, 385] on input "date" at bounding box center [365, 395] width 81 height 24
type input "[DATE]"
click at [504, 387] on input "date" at bounding box center [468, 395] width 81 height 24
type input "[DATE]"
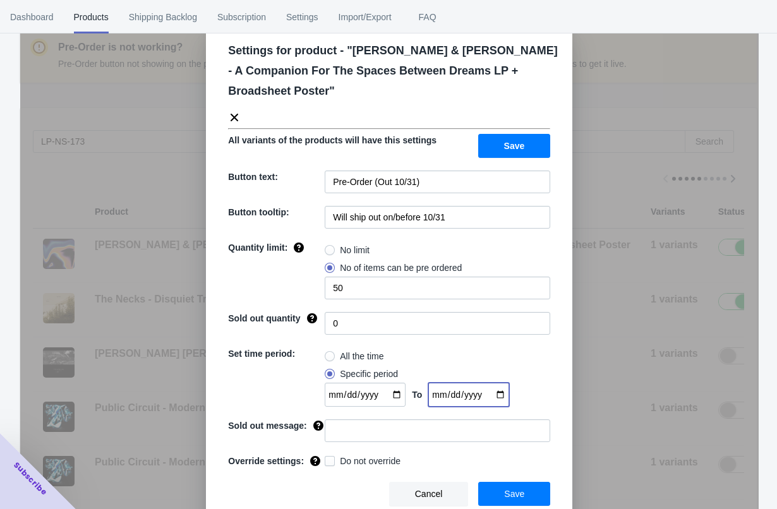
click at [526, 351] on div "All the time" at bounding box center [438, 356] width 226 height 18
click at [512, 488] on button "Save" at bounding box center [514, 494] width 72 height 24
